Goal: Book appointment/travel/reservation

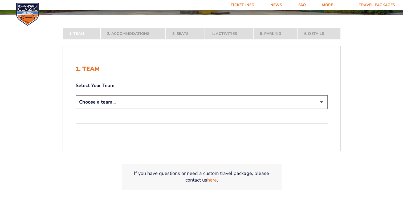
scroll to position [128, 0]
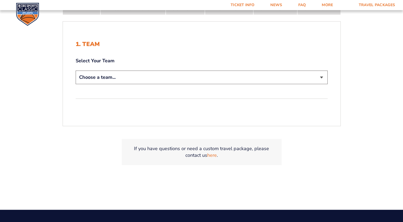
click at [328, 84] on select "Choose a team... [US_STATE] Wildcats [US_STATE] State Buckeyes [US_STATE] Tar H…" at bounding box center [202, 78] width 252 height 14
select select "12956"
click at [76, 84] on select "Choose a team... [US_STATE] Wildcats [US_STATE] State Buckeyes [US_STATE] Tar H…" at bounding box center [202, 78] width 252 height 14
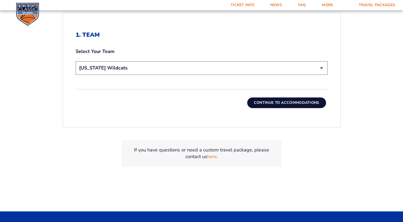
click at [301, 108] on button "Continue To Accommodations" at bounding box center [286, 102] width 79 height 11
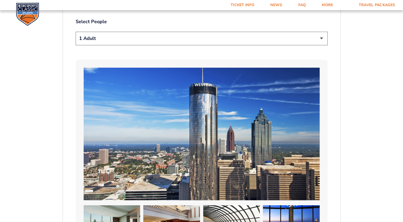
scroll to position [363, 0]
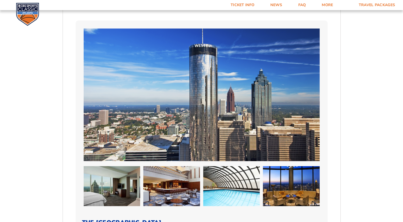
select select "2 Adults"
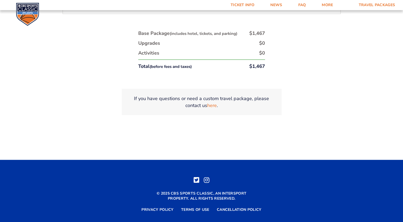
scroll to position [1030, 0]
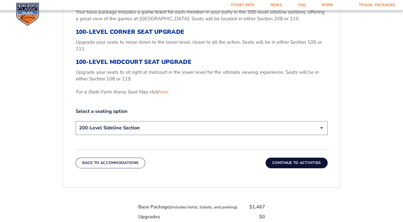
scroll to position [242, 0]
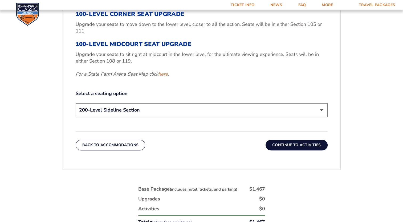
click at [162, 18] on h3 "100-Level Corner Seat Upgrade" at bounding box center [202, 14] width 252 height 7
click at [328, 117] on select "200-Level Sideline Section 100-Level Corner Seat Upgrade (+$120 per person) 100…" at bounding box center [202, 110] width 252 height 14
select select "100-Level Corner Seat Upgrade"
click at [76, 117] on select "200-Level Sideline Section 100-Level Corner Seat Upgrade (+$120 per person) 100…" at bounding box center [202, 110] width 252 height 14
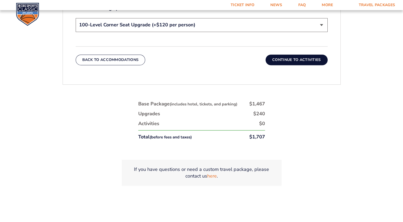
scroll to position [341, 0]
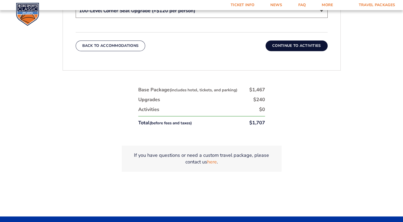
click at [317, 51] on button "Continue To Activities" at bounding box center [296, 45] width 62 height 11
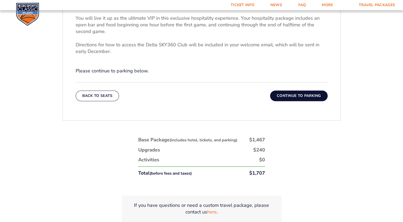
scroll to position [245, 0]
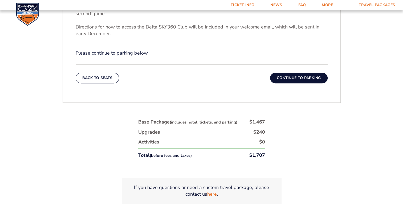
click at [328, 83] on button "Continue To Parking" at bounding box center [299, 78] width 58 height 11
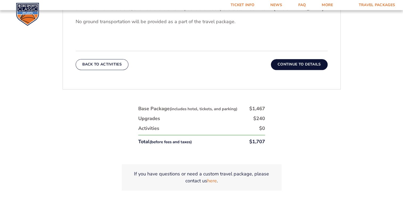
scroll to position [242, 0]
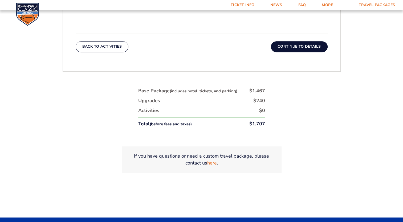
click at [325, 52] on button "Continue To Details" at bounding box center [299, 46] width 57 height 11
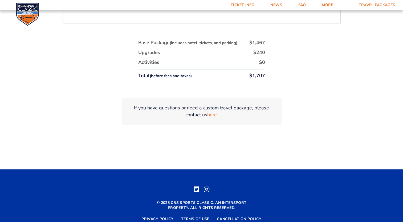
scroll to position [348, 0]
